Goal: Learn about a topic: Learn about a topic

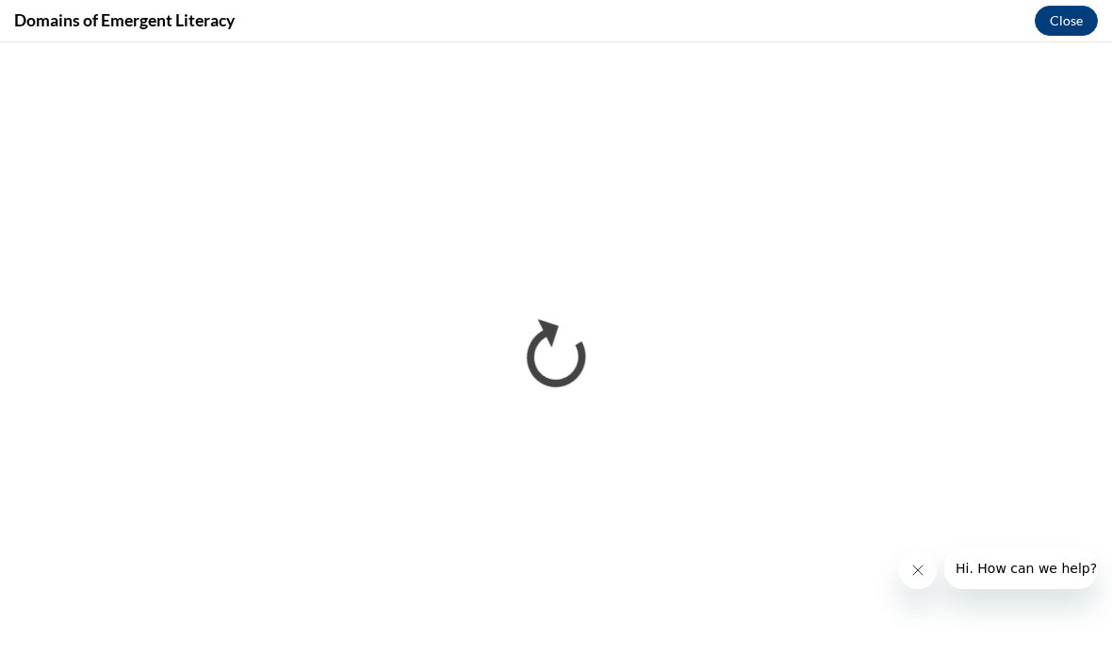
click at [923, 563] on icon "Close message from company" at bounding box center [917, 570] width 15 height 15
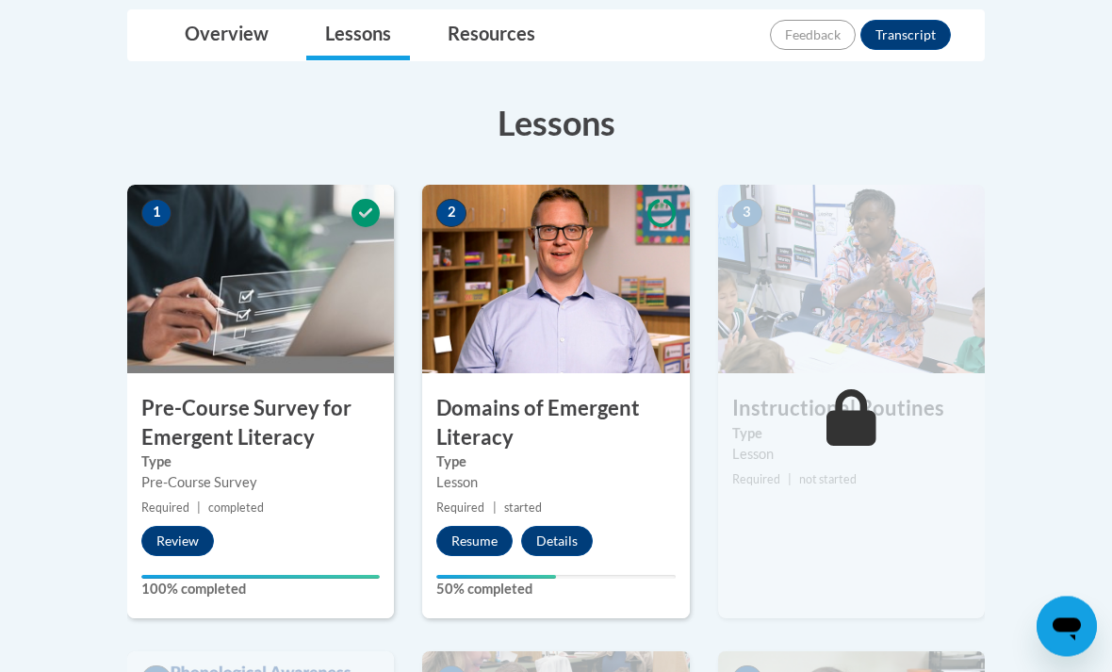
click at [551, 298] on img at bounding box center [555, 280] width 267 height 188
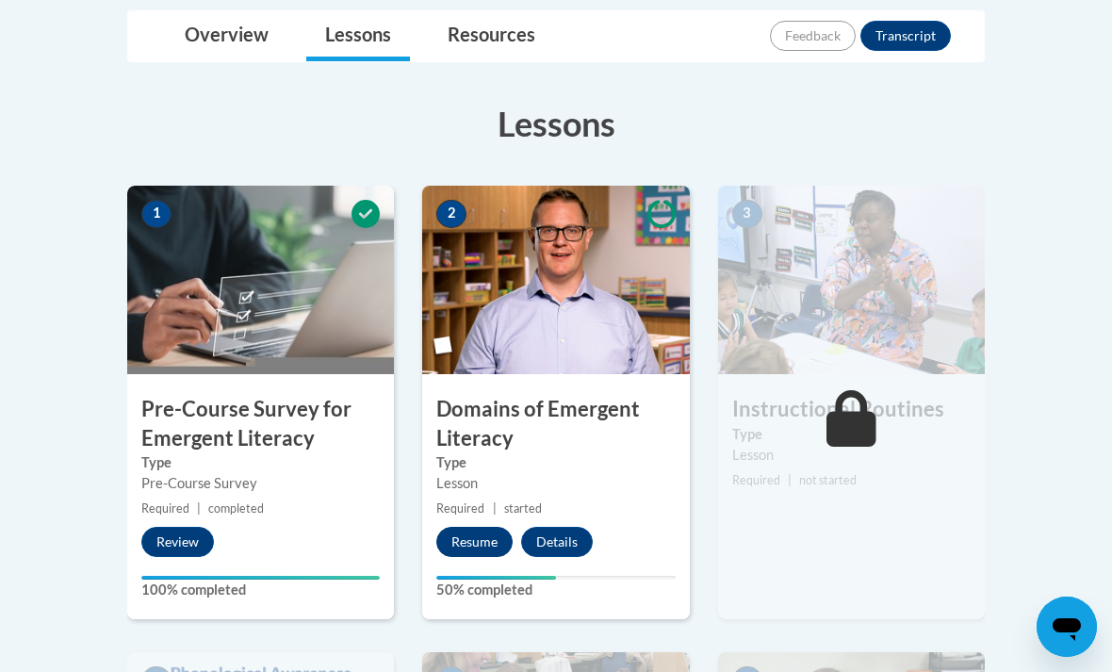
click at [472, 547] on button "Resume" at bounding box center [474, 542] width 76 height 30
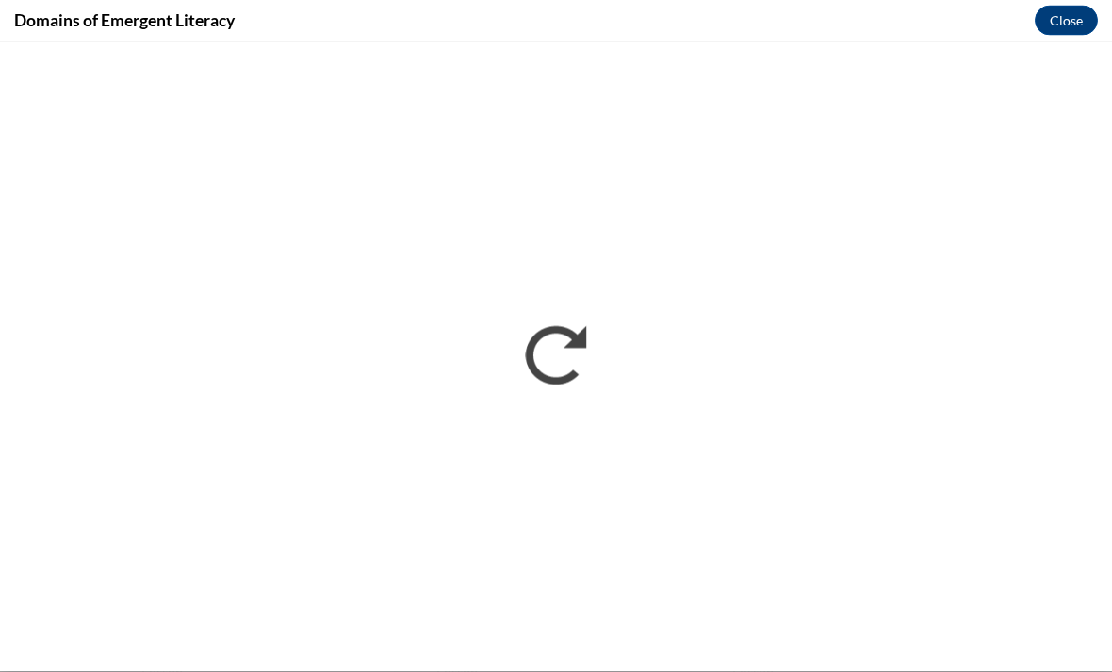
scroll to position [696, 0]
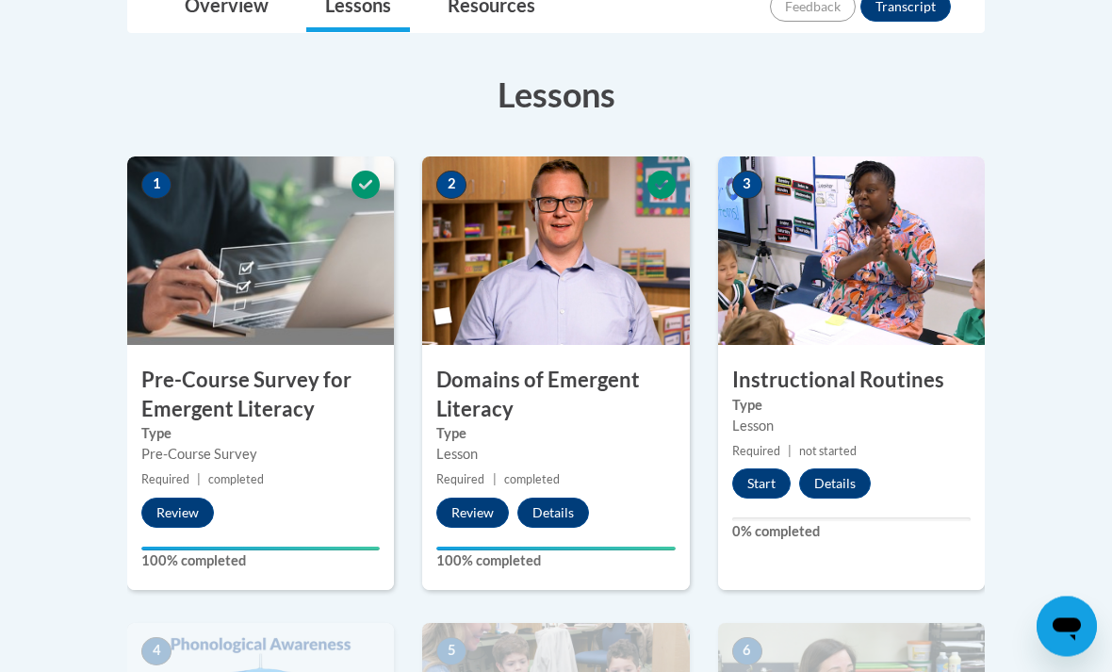
scroll to position [478, 0]
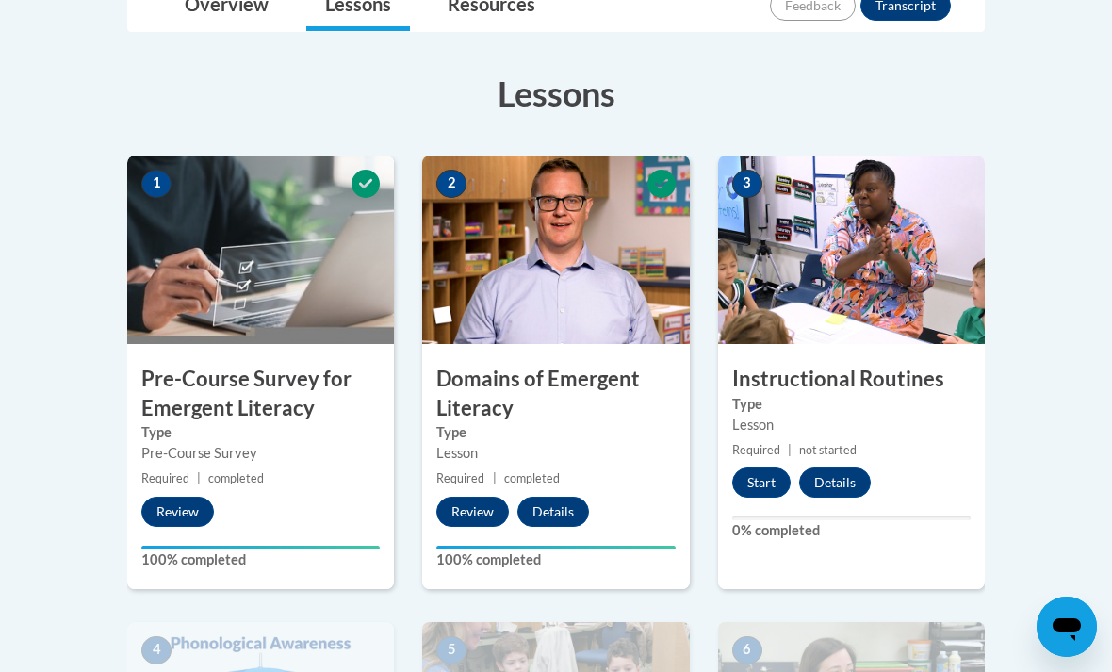
click at [859, 366] on h3 "Instructional Routines" at bounding box center [851, 379] width 267 height 29
click at [884, 246] on img at bounding box center [851, 249] width 267 height 188
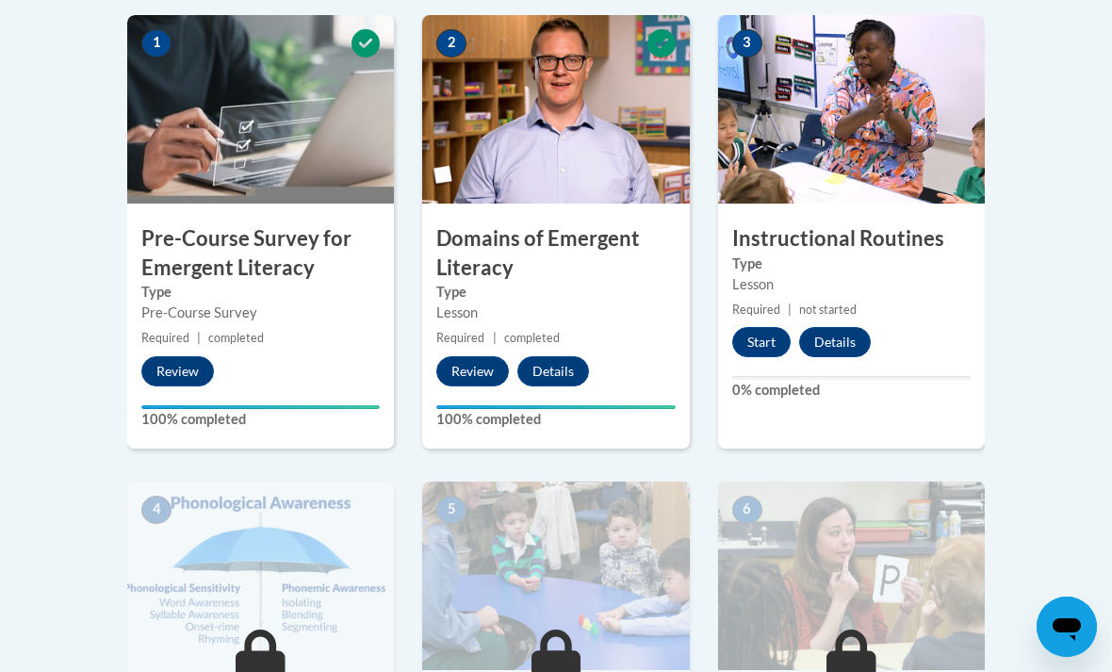
scroll to position [610, 0]
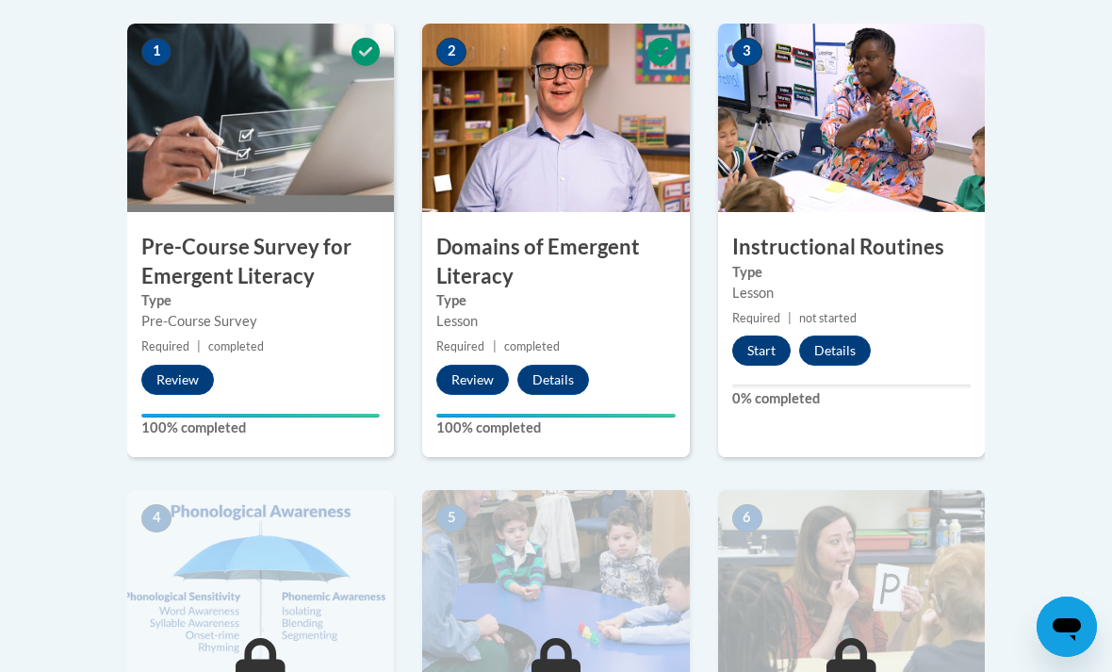
click at [765, 342] on button "Start" at bounding box center [761, 350] width 58 height 30
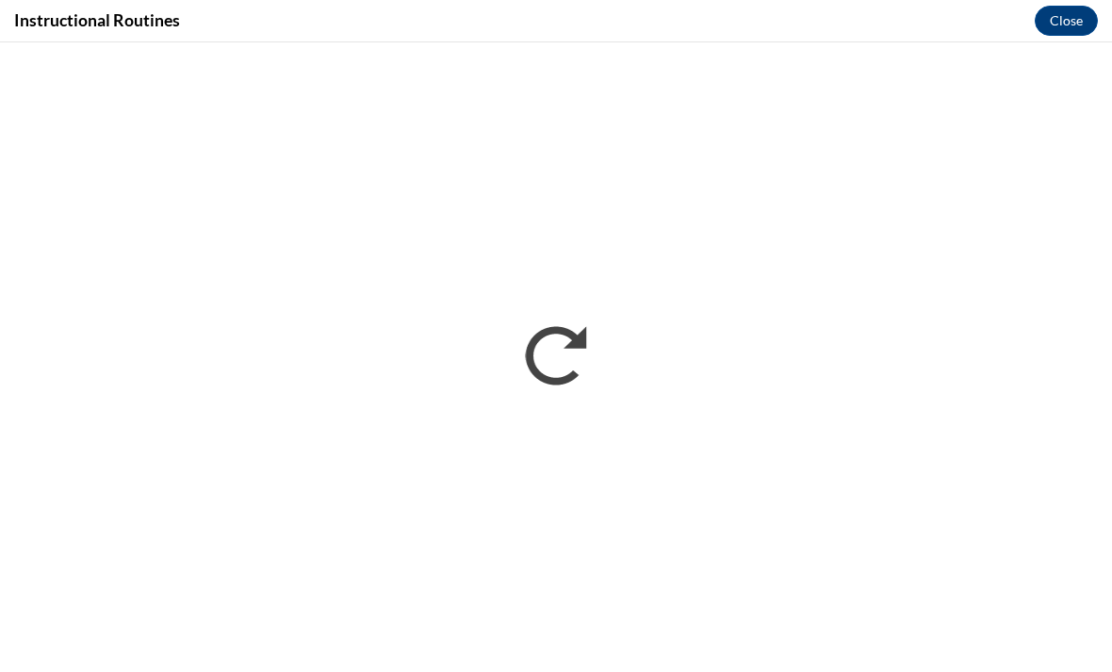
scroll to position [0, 0]
